Goal: Book appointment/travel/reservation

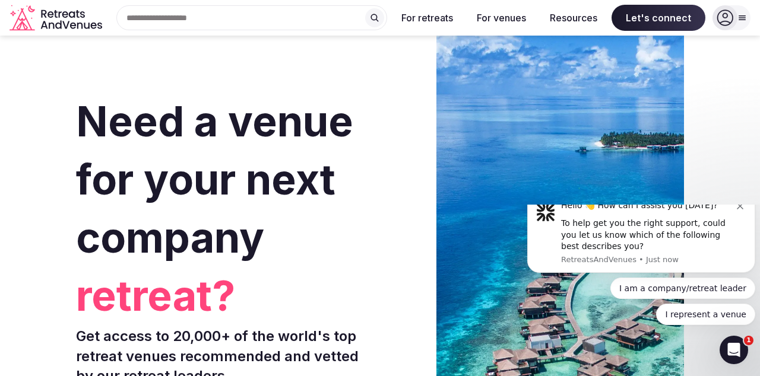
click at [731, 9] on div at bounding box center [724, 17] width 25 height 25
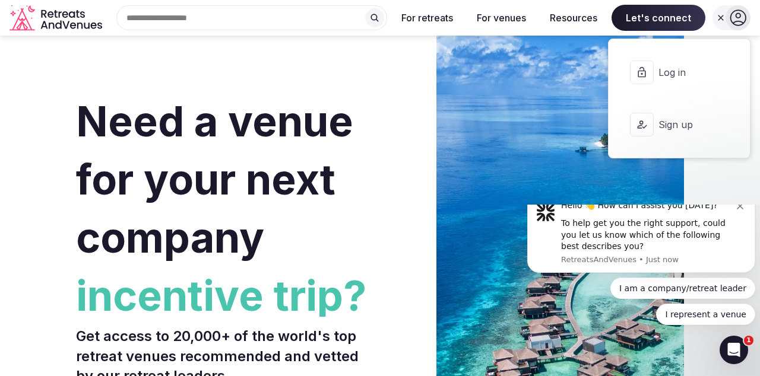
click at [311, 14] on input "text" at bounding box center [251, 17] width 271 height 25
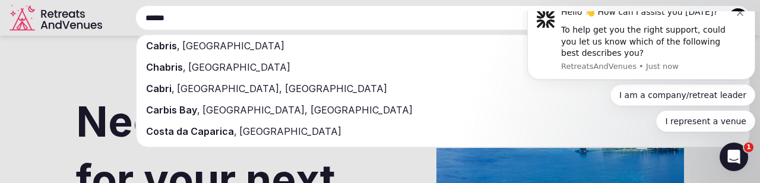
type input "******"
click at [203, 47] on span "[GEOGRAPHIC_DATA]" at bounding box center [232, 46] width 104 height 12
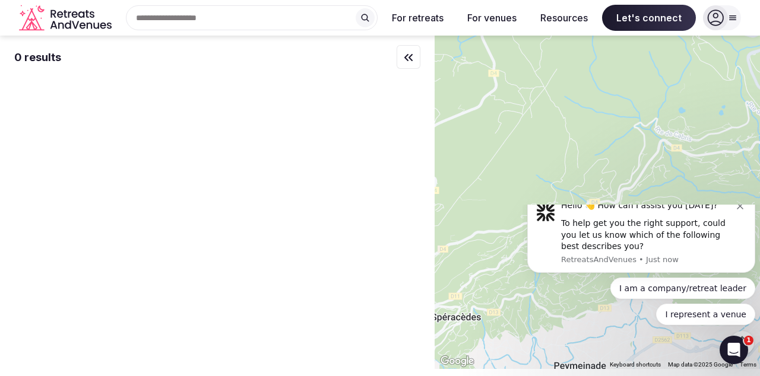
click at [740, 210] on icon "Dismiss notification" at bounding box center [740, 206] width 7 height 7
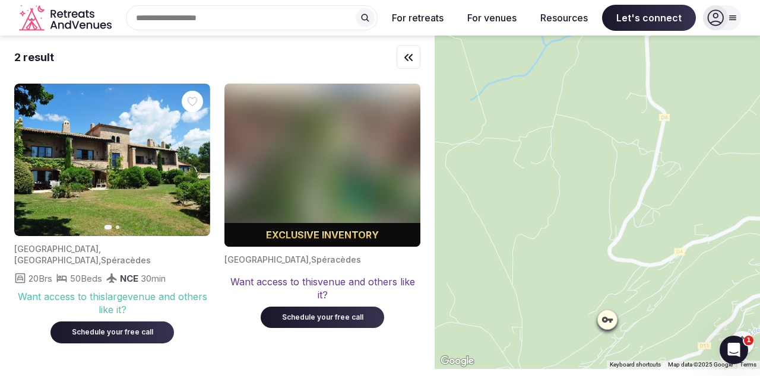
click at [141, 183] on img at bounding box center [112, 160] width 196 height 153
click at [100, 182] on img at bounding box center [112, 160] width 196 height 153
click at [63, 274] on icon at bounding box center [62, 278] width 12 height 12
click at [137, 208] on img at bounding box center [112, 160] width 196 height 153
click at [151, 187] on img at bounding box center [112, 160] width 196 height 153
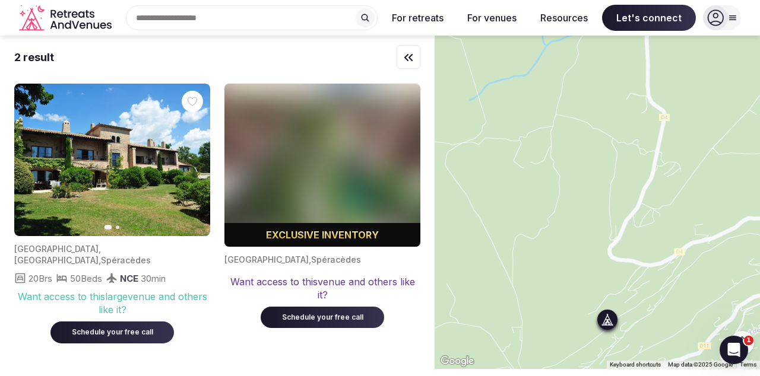
click at [94, 255] on span "[GEOGRAPHIC_DATA]" at bounding box center [56, 260] width 84 height 10
click at [101, 258] on span "Spéracèdes" at bounding box center [126, 260] width 50 height 10
click at [605, 348] on div at bounding box center [596, 203] width 325 height 334
click at [614, 329] on div at bounding box center [607, 319] width 19 height 19
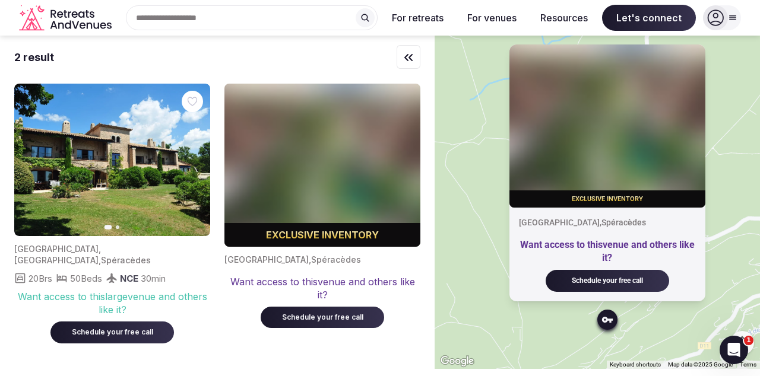
click at [179, 212] on img at bounding box center [112, 160] width 196 height 153
click at [193, 250] on div "[GEOGRAPHIC_DATA] , [GEOGRAPHIC_DATA] , [GEOGRAPHIC_DATA]" at bounding box center [109, 254] width 191 height 23
click at [603, 265] on div "Want access to this venue and others like it?" at bounding box center [607, 252] width 177 height 27
click at [262, 288] on div "Want access to this venue and others like it?" at bounding box center [322, 288] width 196 height 27
click at [318, 319] on div "Schedule your free call" at bounding box center [322, 318] width 95 height 10
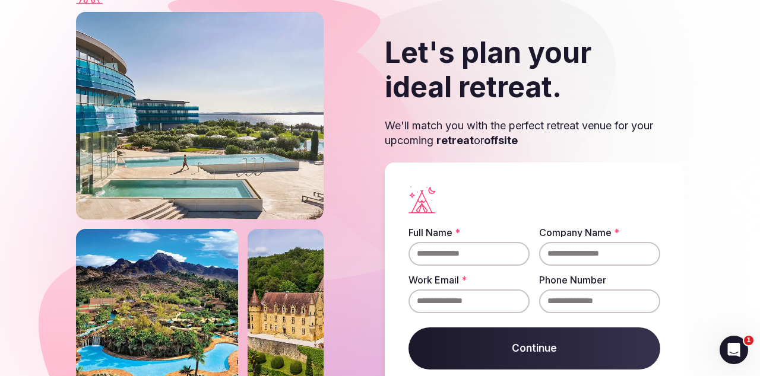
scroll to position [47, 0]
